Goal: Task Accomplishment & Management: Use online tool/utility

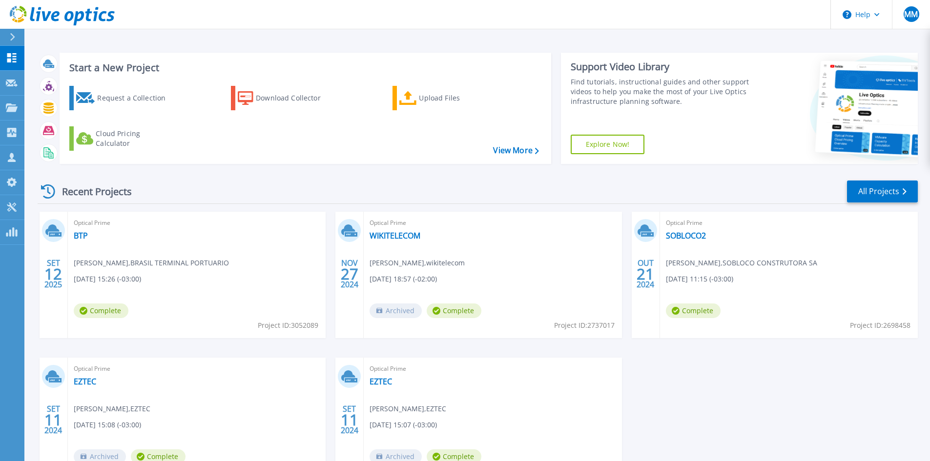
scroll to position [49, 0]
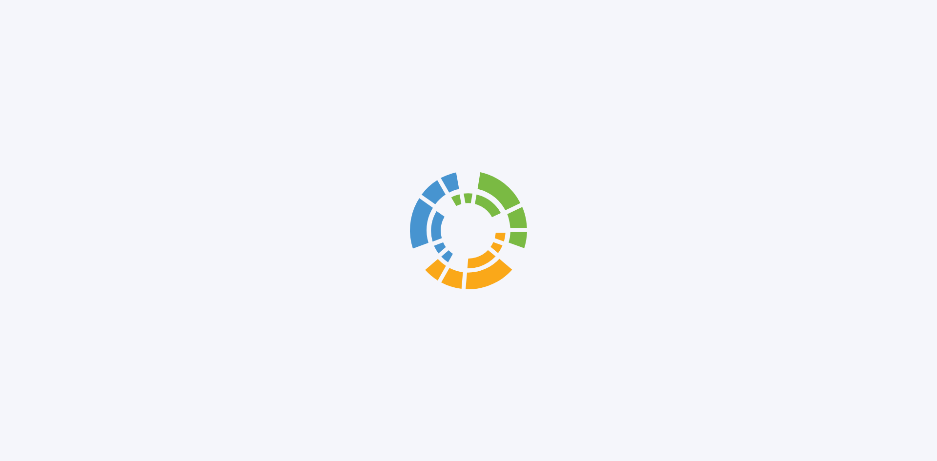
drag, startPoint x: 0, startPoint y: 0, endPoint x: 244, endPoint y: 144, distance: 282.9
click at [244, 144] on div at bounding box center [468, 230] width 937 height 461
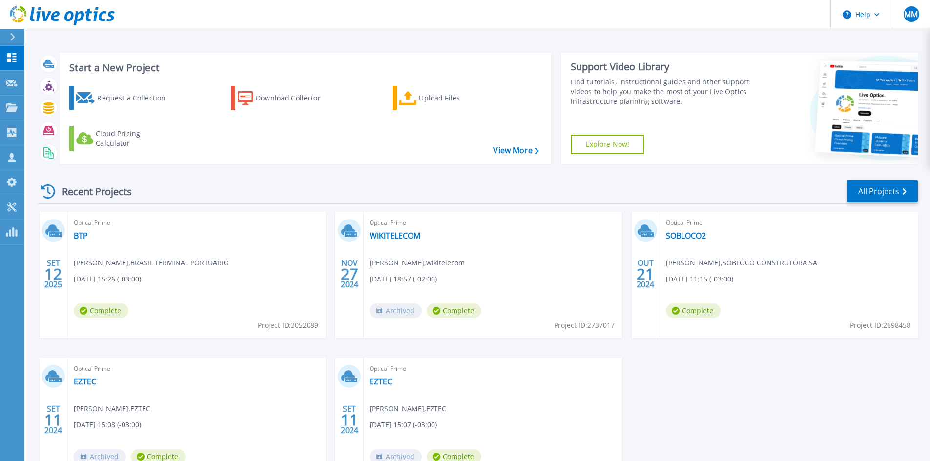
click at [484, 221] on div "SET 12 2025 Optical Prime BTP Alison Grizzi , BRASIL TERMINAL PORTUARIO 09/12/2…" at bounding box center [474, 358] width 888 height 292
click at [14, 81] on icon at bounding box center [12, 83] width 12 height 7
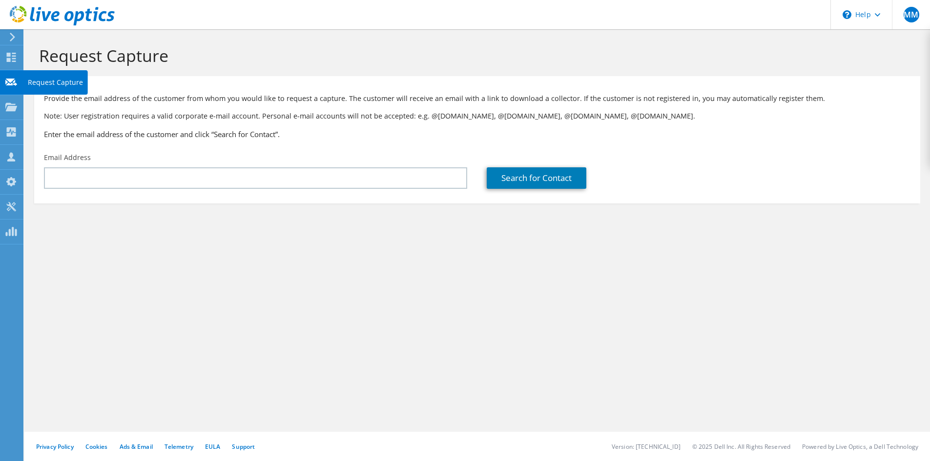
click at [9, 57] on icon at bounding box center [11, 57] width 12 height 9
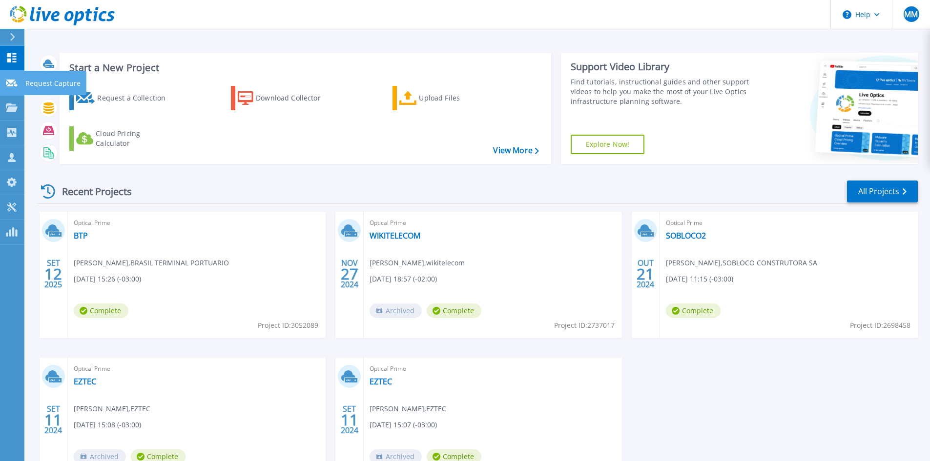
click at [17, 84] on icon at bounding box center [12, 83] width 12 height 7
click at [31, 108] on p "Projects" at bounding box center [38, 108] width 26 height 25
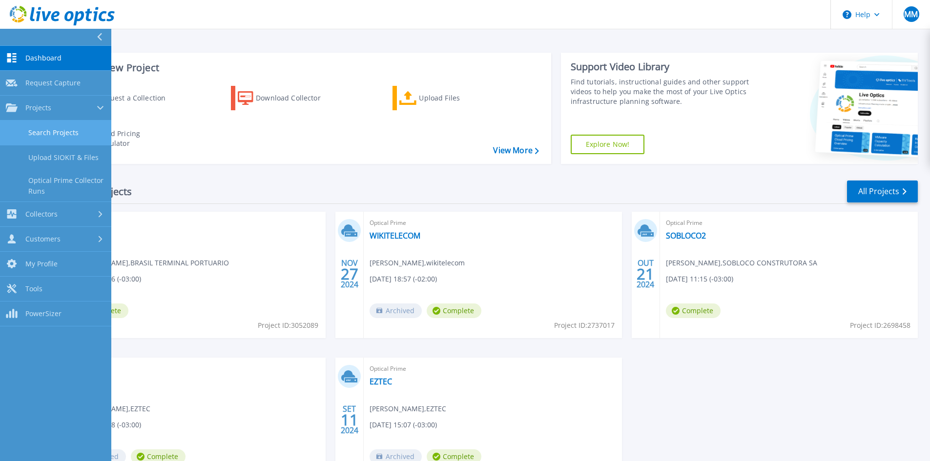
click at [49, 126] on link "Search Projects" at bounding box center [55, 133] width 111 height 25
click at [76, 133] on link "Search Projects" at bounding box center [55, 133] width 111 height 25
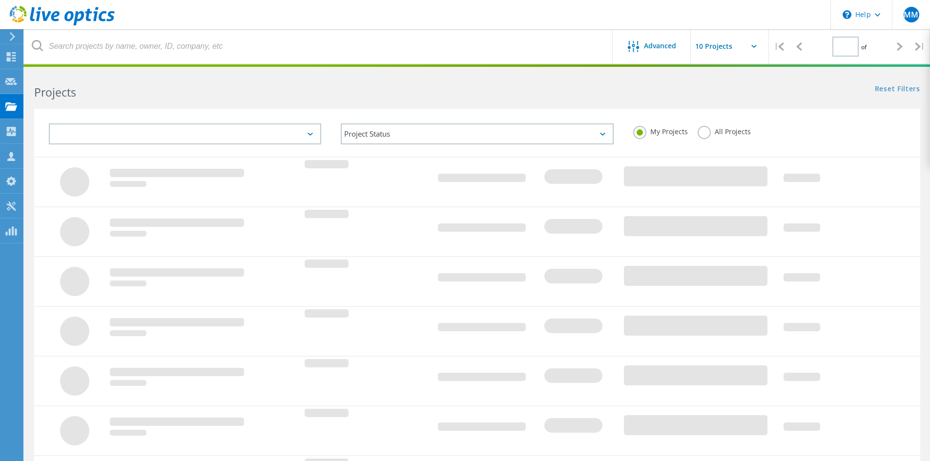
type input "1"
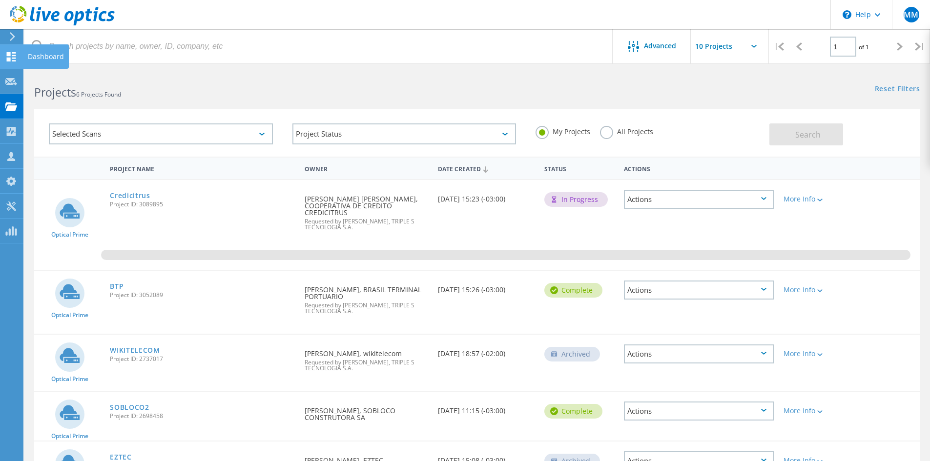
click at [31, 54] on div "Dashboard" at bounding box center [46, 56] width 36 height 7
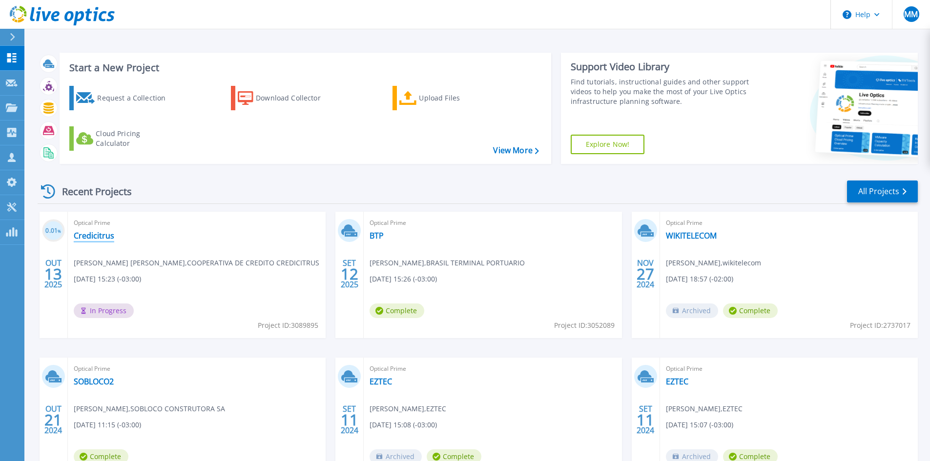
click at [93, 235] on link "Credicitrus" at bounding box center [94, 236] width 41 height 10
